Goal: Task Accomplishment & Management: Manage account settings

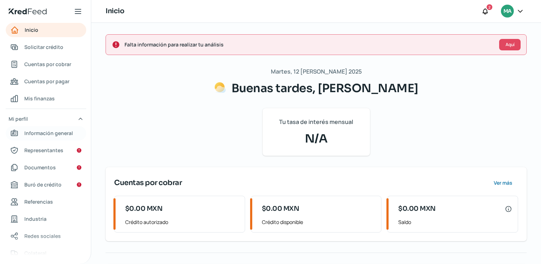
click at [68, 139] on link "Información general" at bounding box center [46, 133] width 80 height 14
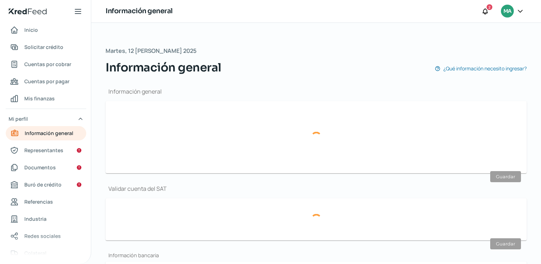
type input "marysol2295@gmail.com"
type input "Personas morales del régimen general"
type input "Marysol Sanchez"
type input "33 - 1263 - 7509"
type input "33 - 3641 - 2187"
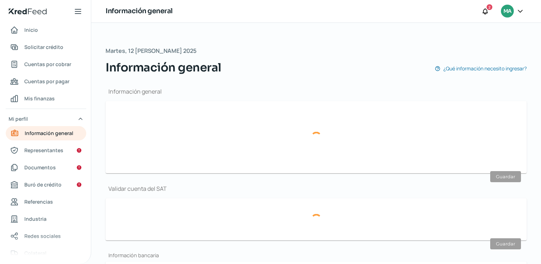
type input "SAHM950722QF3"
type input "SANTANDER"
type input "102030405060708090"
type input "Miraflores"
type input "1809"
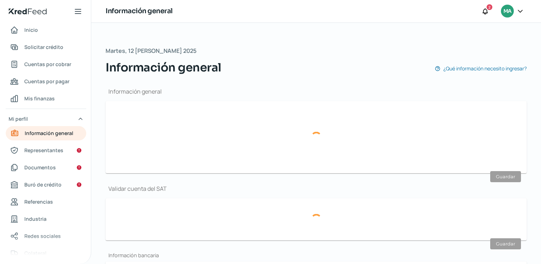
type input "1"
type input "44680"
type input "Providencia"
type input "Guadalajara"
type input "Jalisco"
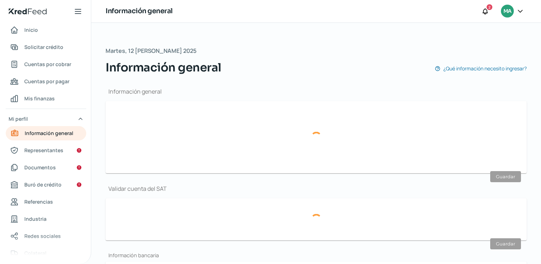
type input "México"
type input "47082c3b-3b8d-4c1d-913e-78a8d1afe717-proofOfAddress.pdf"
type input "Miraflores"
type input "1809"
type input "44260"
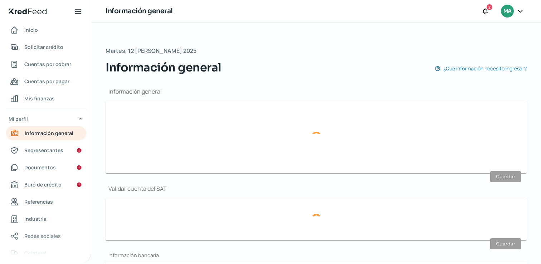
type input "Providencia"
type input "Guadalajara"
type input "Jalisco"
type input "México"
type input "24"
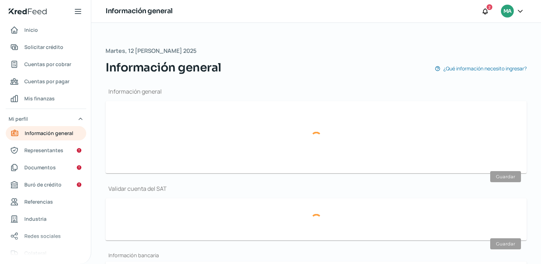
type input "0"
type input "Propia"
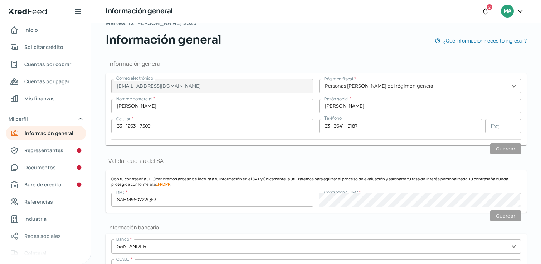
scroll to position [38, 0]
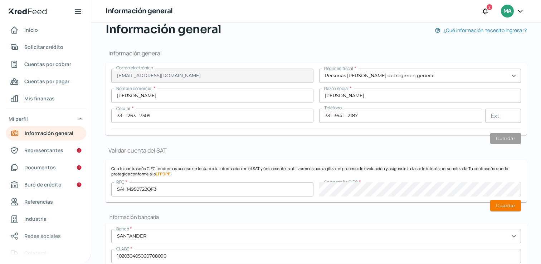
click at [507, 220] on h2 "Información bancaria" at bounding box center [315, 217] width 421 height 7
click at [508, 208] on button "Guardar" at bounding box center [505, 205] width 31 height 11
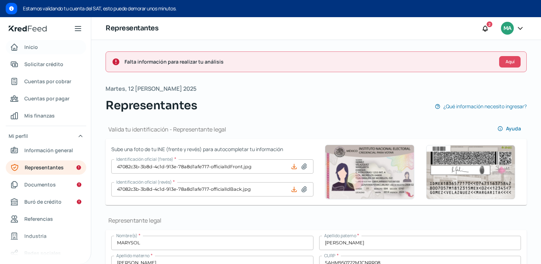
click at [40, 45] on link "Inicio" at bounding box center [46, 47] width 80 height 14
